Goal: Check status

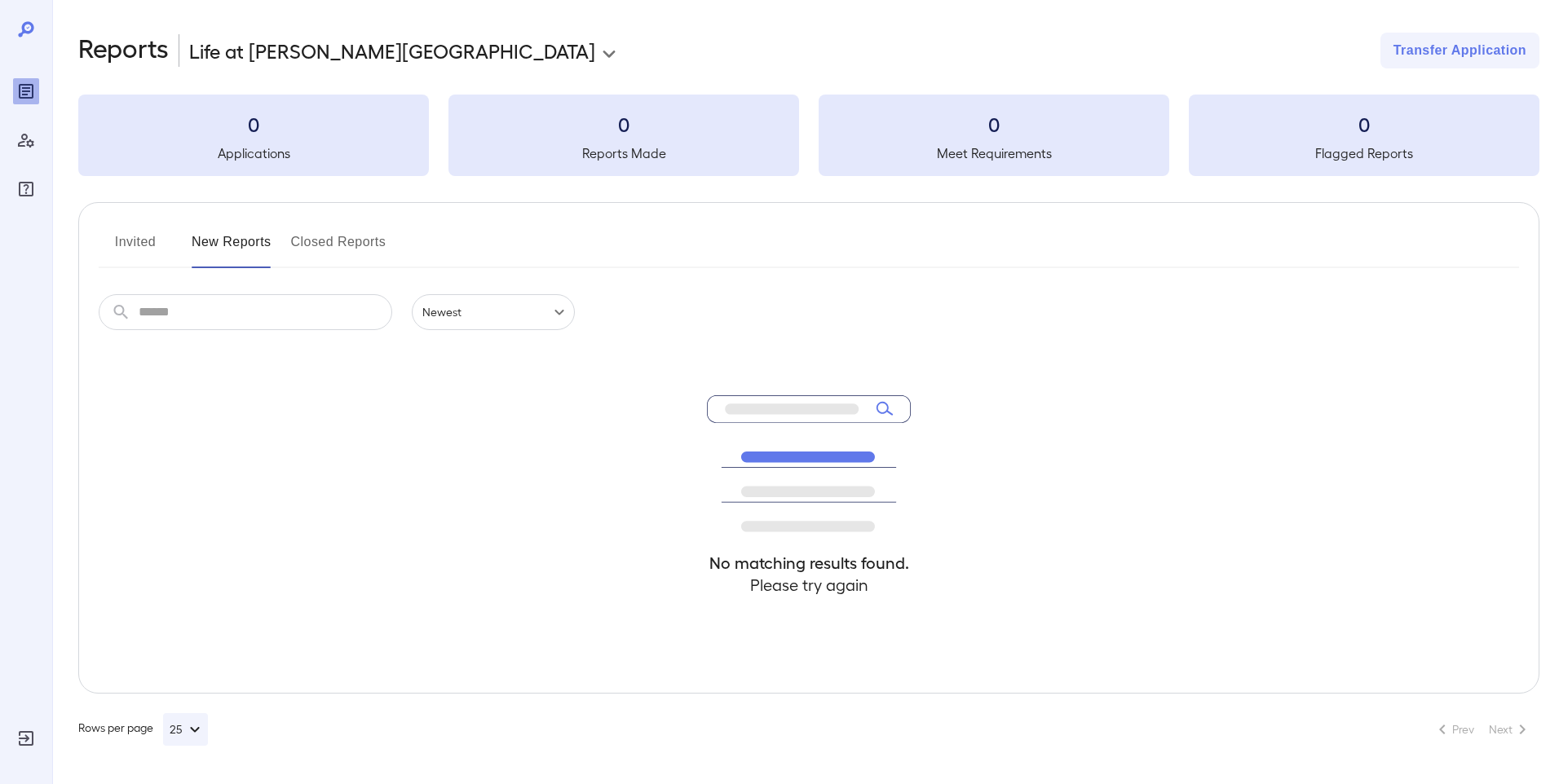
click at [147, 245] on button "Invited" at bounding box center [135, 248] width 73 height 39
